Goal: Information Seeking & Learning: Learn about a topic

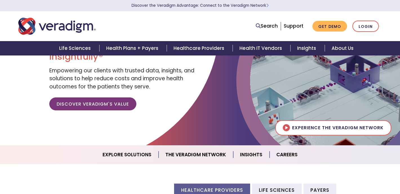
click at [213, 32] on div "Search Support Get Demo Login" at bounding box center [200, 26] width 372 height 19
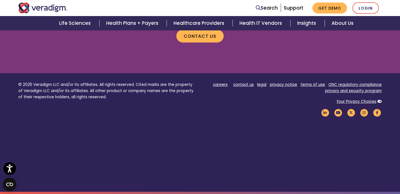
scroll to position [812, 0]
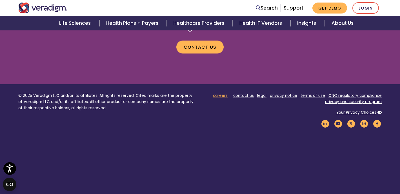
click at [225, 93] on link "careers" at bounding box center [220, 95] width 15 height 5
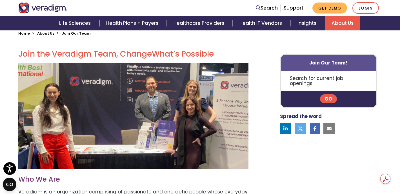
scroll to position [150, 0]
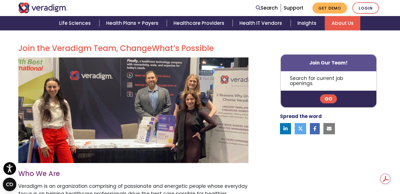
click at [325, 96] on link "Go" at bounding box center [328, 99] width 17 height 9
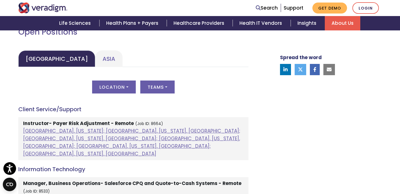
scroll to position [269, 0]
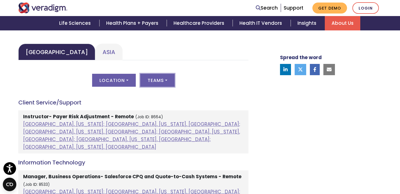
click at [156, 76] on button "Teams" at bounding box center [157, 80] width 34 height 13
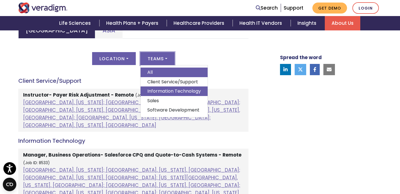
scroll to position [292, 0]
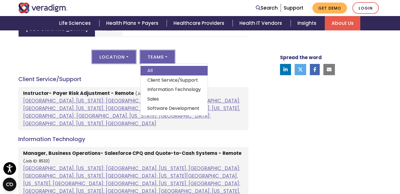
click at [122, 58] on button "Location" at bounding box center [113, 56] width 43 height 13
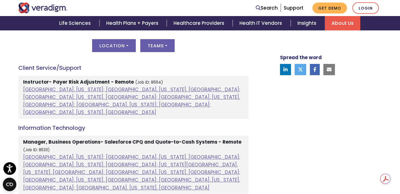
scroll to position [307, 0]
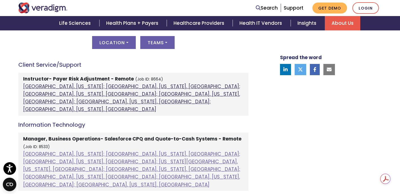
click at [103, 87] on link "Atlanta, Georgia; Chicago, Illinois, United States; Houston, Texas, United Stat…" at bounding box center [131, 98] width 217 height 30
